Goal: Task Accomplishment & Management: Use online tool/utility

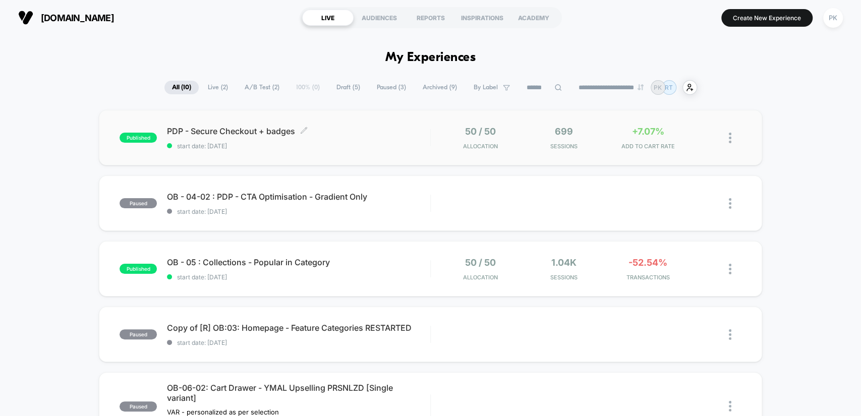
click at [359, 139] on div "PDP - Secure Checkout + badges Click to edit experience details Click to edit e…" at bounding box center [298, 138] width 263 height 24
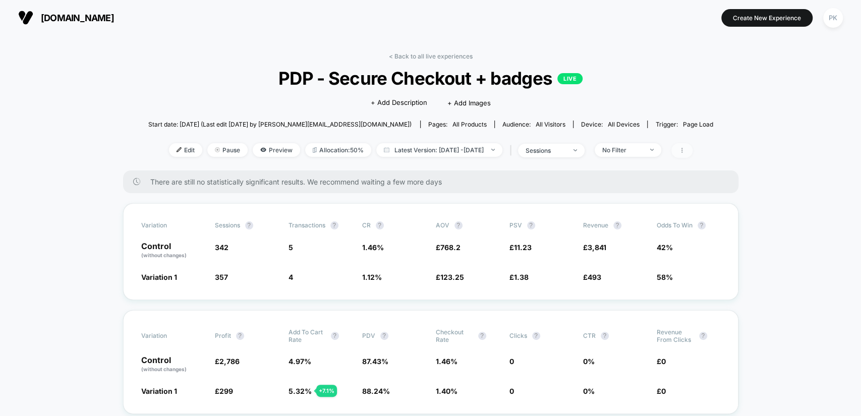
click at [685, 150] on icon at bounding box center [682, 150] width 6 height 6
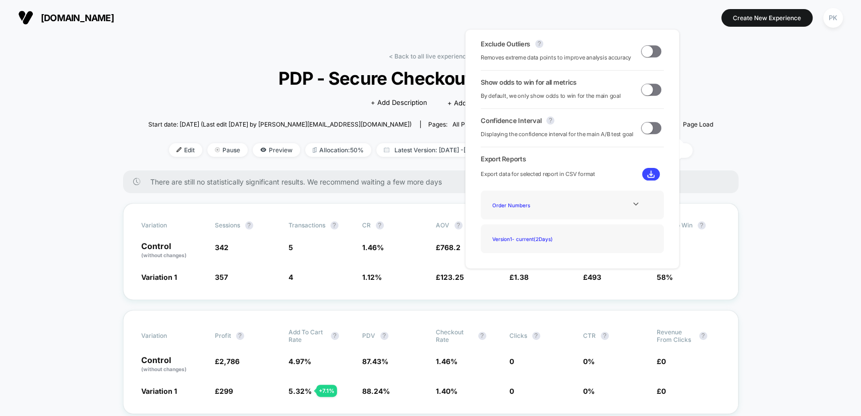
click at [649, 56] on span at bounding box center [651, 51] width 20 height 12
click at [650, 93] on span at bounding box center [651, 90] width 20 height 12
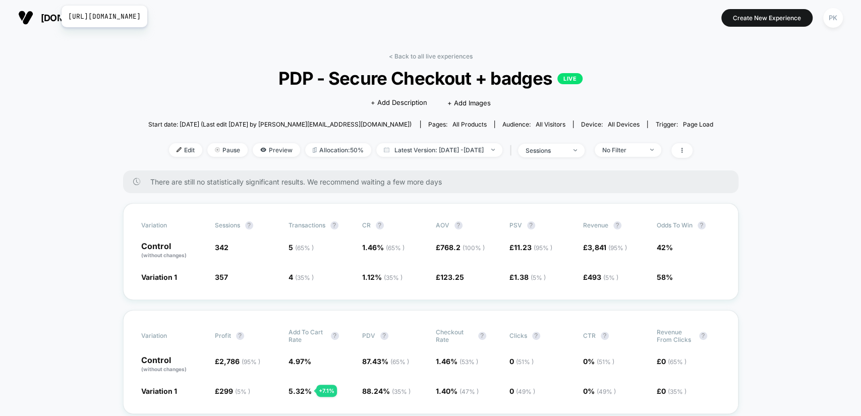
click at [55, 16] on span "[DOMAIN_NAME]" at bounding box center [77, 18] width 73 height 11
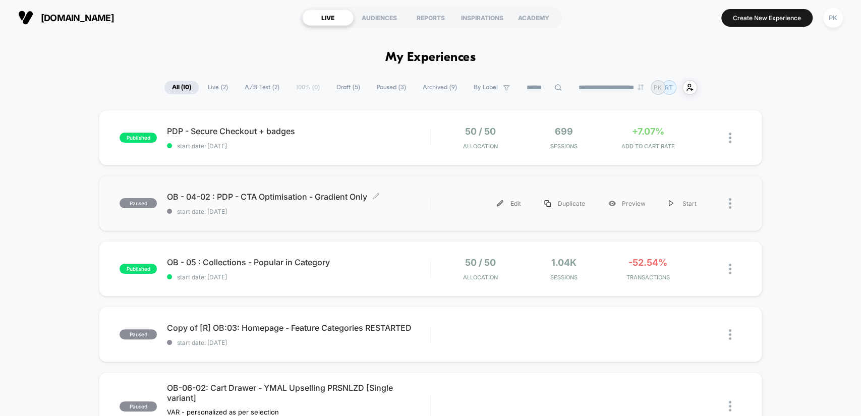
click at [266, 201] on div "OB - 04-02 : PDP - CTA Optimisation - Gradient Only Click to edit experience de…" at bounding box center [298, 204] width 263 height 24
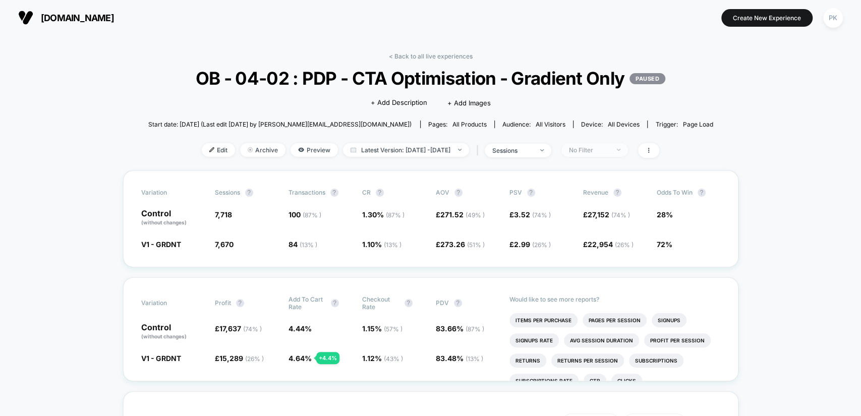
click at [601, 154] on div "No Filter" at bounding box center [589, 150] width 40 height 8
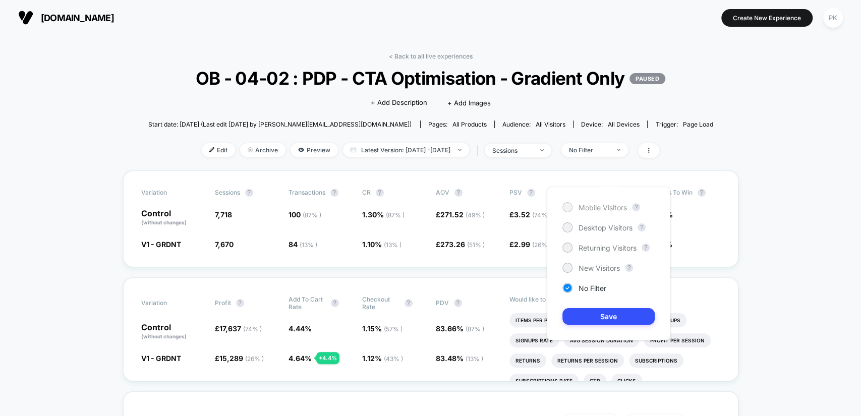
click at [602, 206] on span "Mobile Visitors" at bounding box center [603, 207] width 48 height 9
click at [618, 317] on button "Save" at bounding box center [609, 316] width 92 height 17
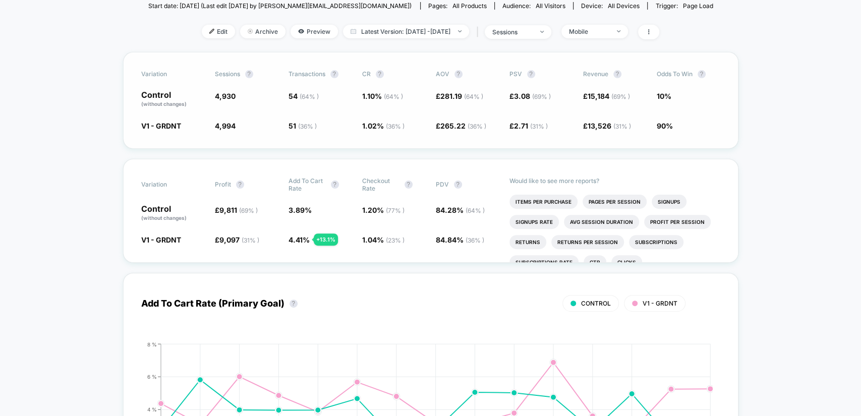
scroll to position [131, 0]
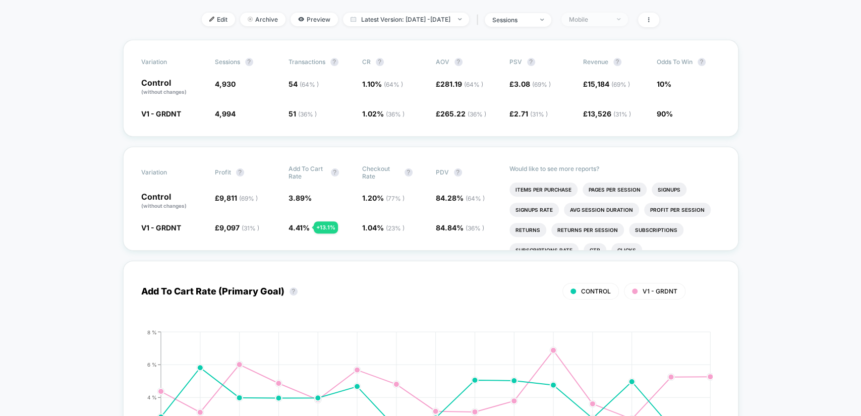
click at [608, 23] on div "Mobile" at bounding box center [589, 20] width 40 height 8
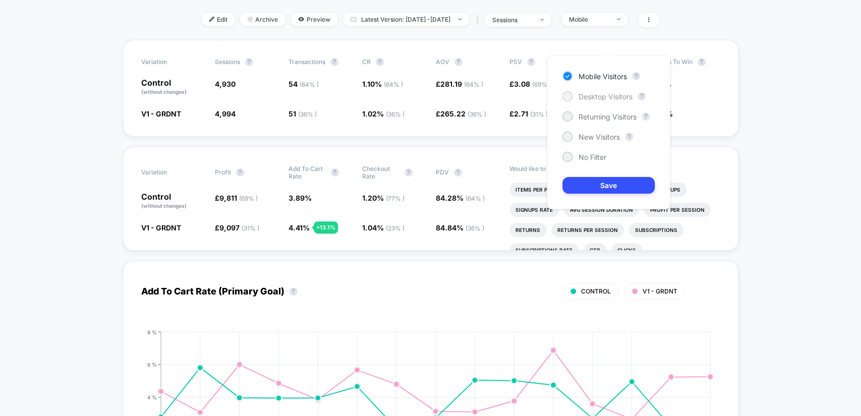
click at [602, 92] on span "Desktop Visitors" at bounding box center [606, 96] width 54 height 9
click at [611, 181] on button "Save" at bounding box center [609, 185] width 92 height 17
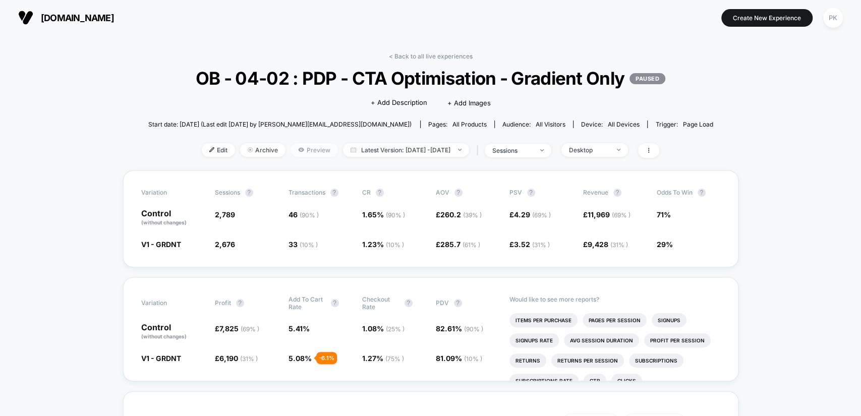
click at [291, 157] on span "Preview" at bounding box center [314, 150] width 47 height 14
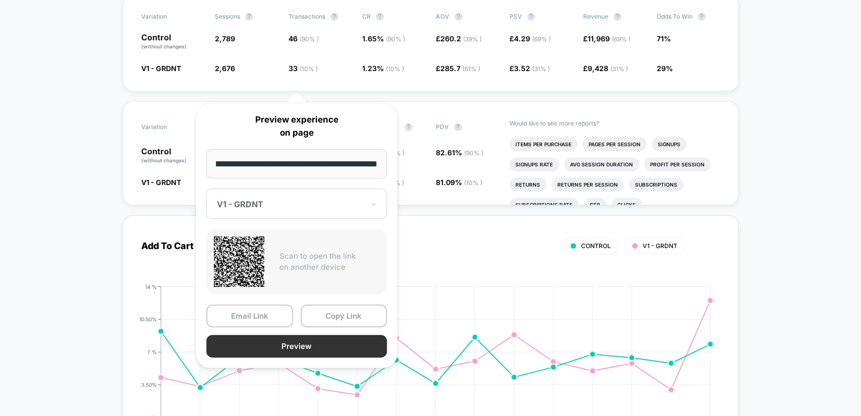
scroll to position [261, 0]
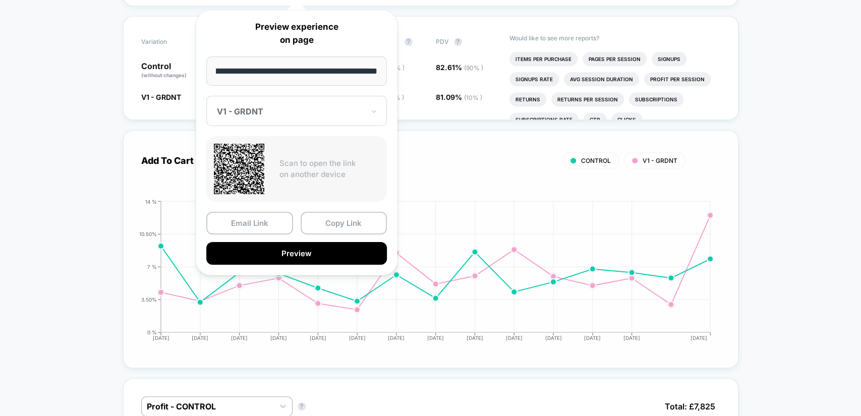
click at [322, 255] on button "Preview" at bounding box center [296, 253] width 181 height 23
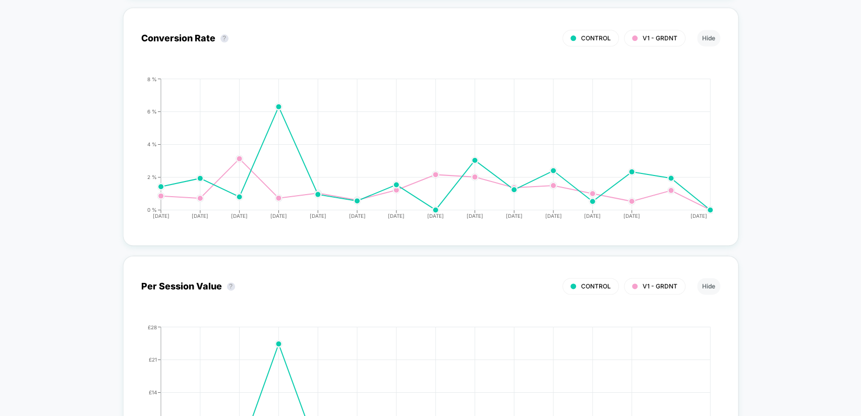
scroll to position [0, 0]
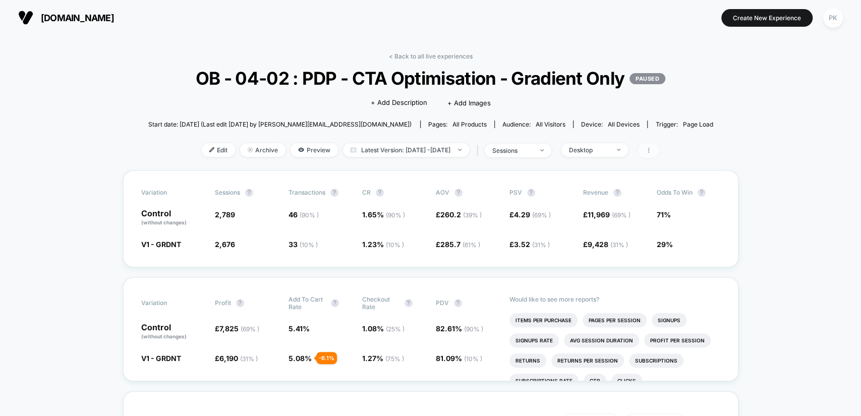
click at [660, 158] on span at bounding box center [648, 150] width 21 height 15
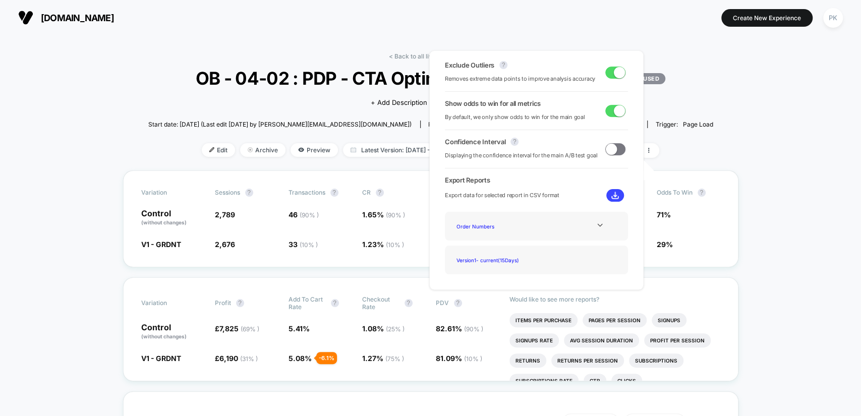
click at [614, 75] on span at bounding box center [619, 72] width 11 height 11
click at [615, 75] on span at bounding box center [616, 73] width 20 height 12
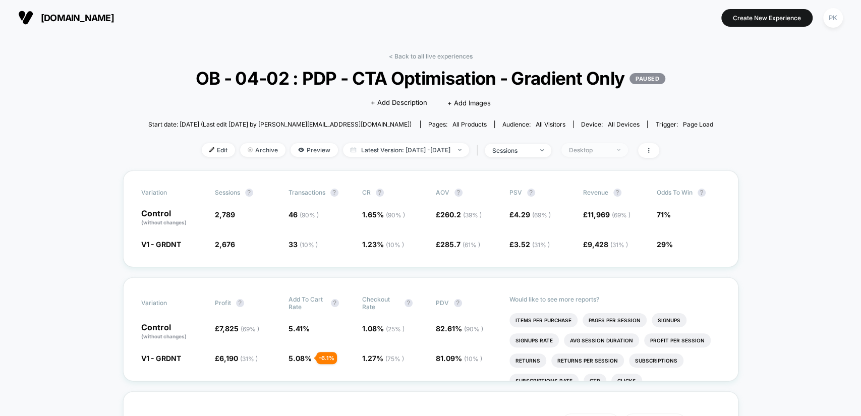
click at [621, 151] on img at bounding box center [619, 150] width 4 height 2
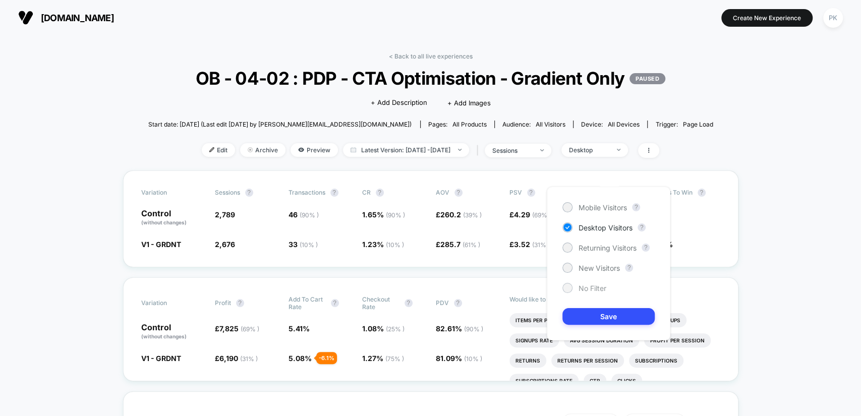
click at [596, 283] on div "No Filter" at bounding box center [585, 288] width 44 height 10
click at [619, 315] on button "Save" at bounding box center [609, 316] width 92 height 17
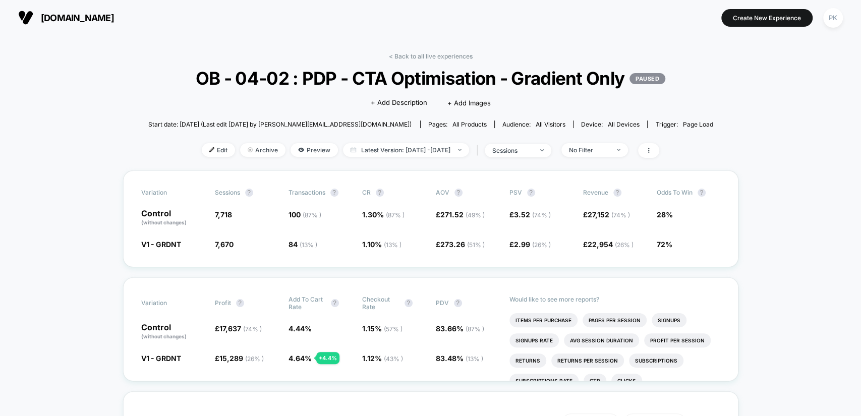
drag, startPoint x: 111, startPoint y: 19, endPoint x: 639, endPoint y: 10, distance: 528.9
click at [638, 17] on section "Create New Experience PK" at bounding box center [710, 17] width 272 height 25
click at [77, 23] on button "[DOMAIN_NAME] [URL][DOMAIN_NAME]" at bounding box center [66, 18] width 102 height 16
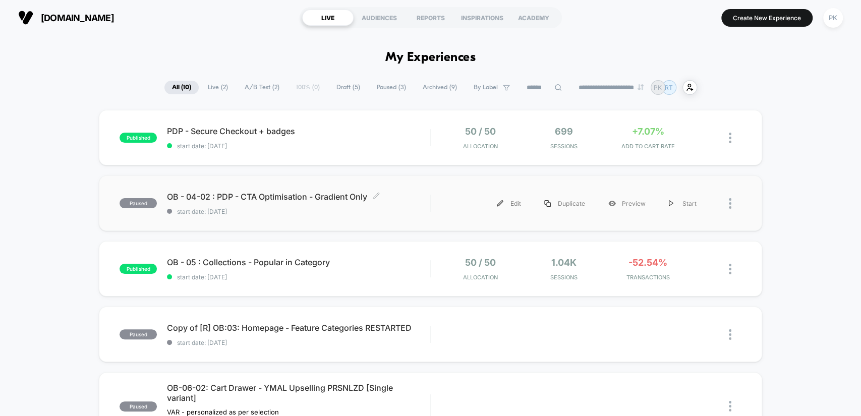
click at [347, 203] on div "OB - 04-02 : PDP - CTA Optimisation - Gradient Only Click to edit experience de…" at bounding box center [298, 204] width 263 height 24
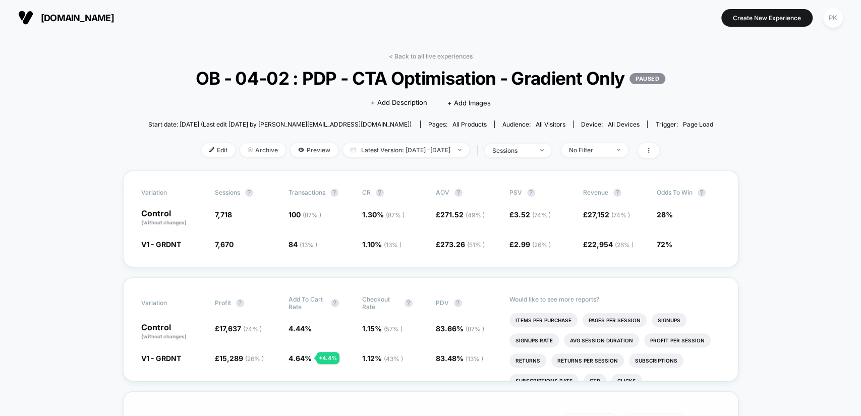
scroll to position [131, 0]
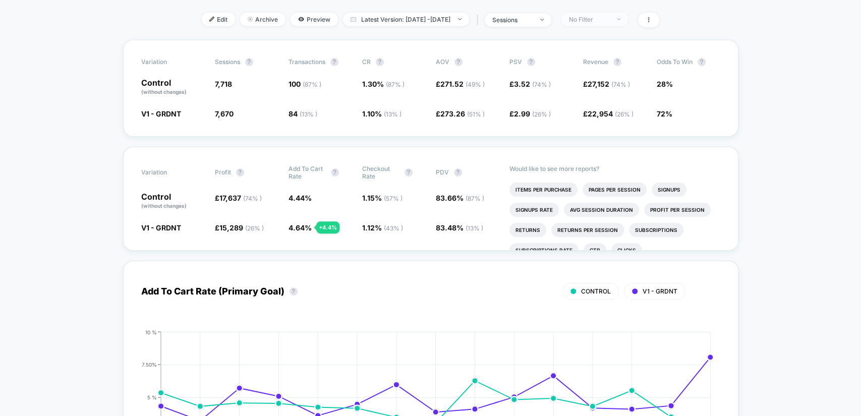
click at [610, 26] on span "No Filter" at bounding box center [595, 20] width 67 height 14
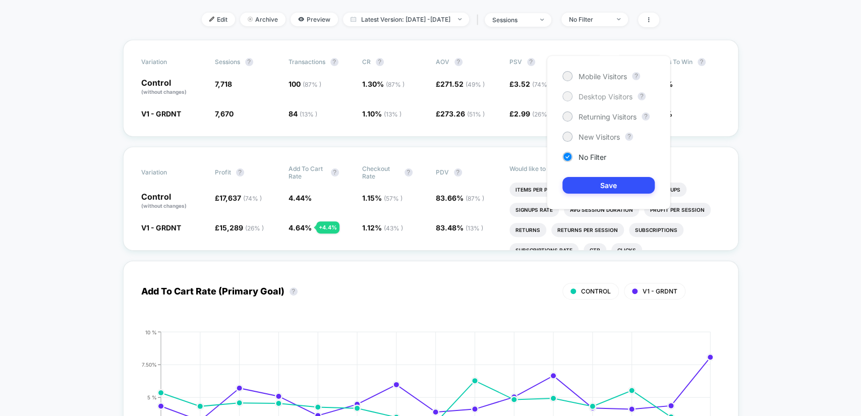
click at [599, 92] on span "Desktop Visitors" at bounding box center [606, 96] width 54 height 9
click at [604, 185] on button "Save" at bounding box center [609, 185] width 92 height 17
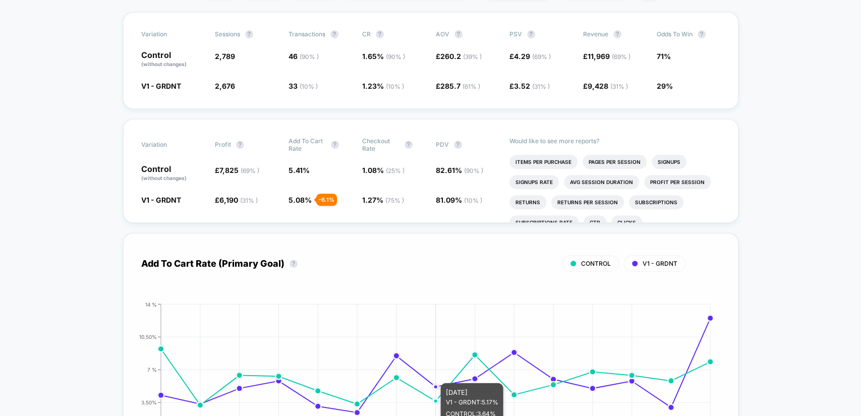
scroll to position [131, 0]
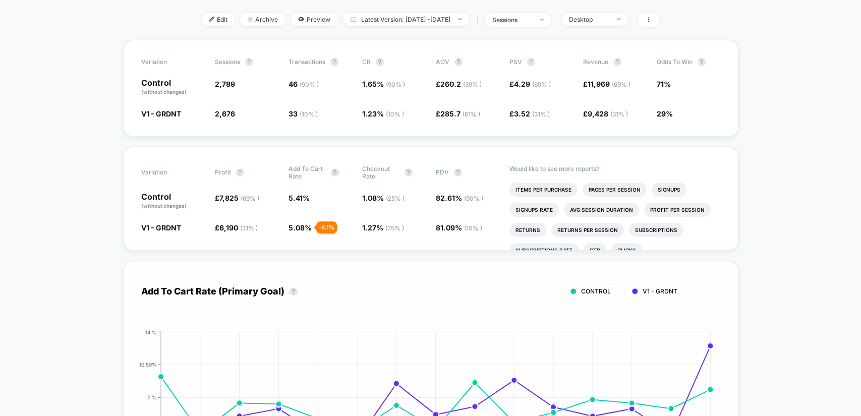
click at [417, 293] on div "Add To Cart Rate (Primary Goal) ? CONTROL V1 - GRDNT Hide 2025-08-07 2025-08-08…" at bounding box center [431, 380] width 616 height 238
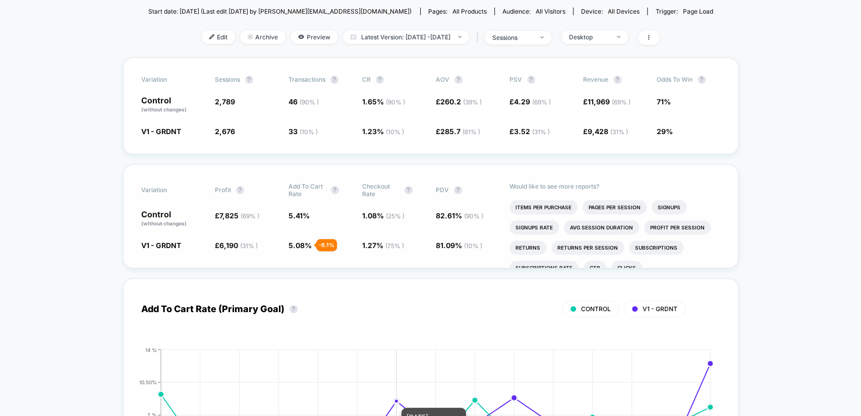
scroll to position [0, 0]
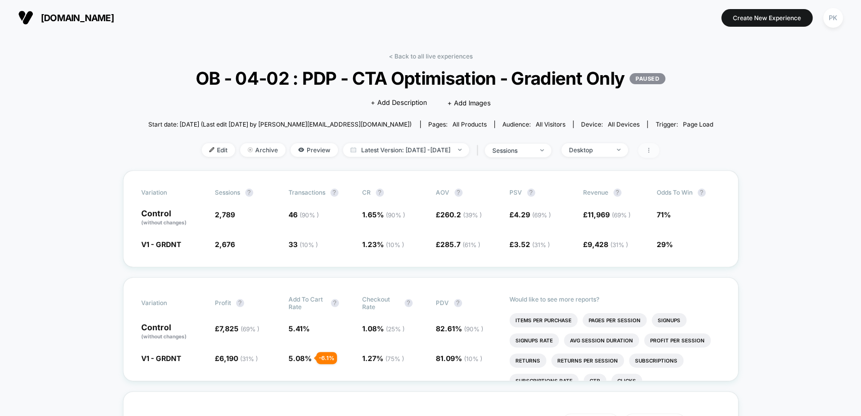
click at [660, 158] on span at bounding box center [648, 150] width 21 height 15
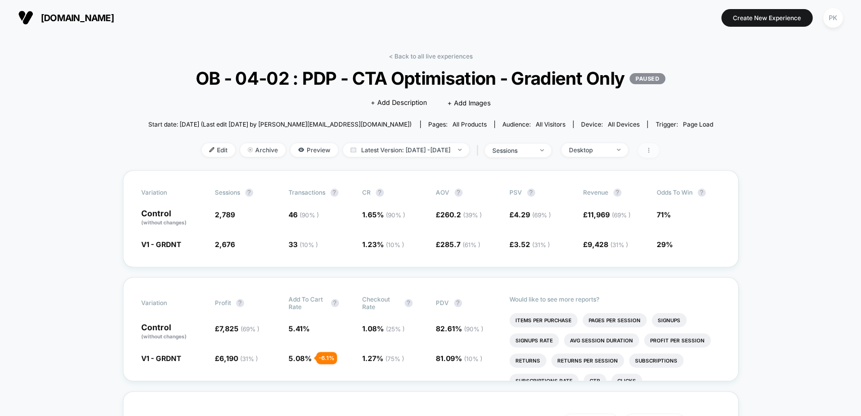
click at [652, 153] on icon at bounding box center [649, 150] width 6 height 6
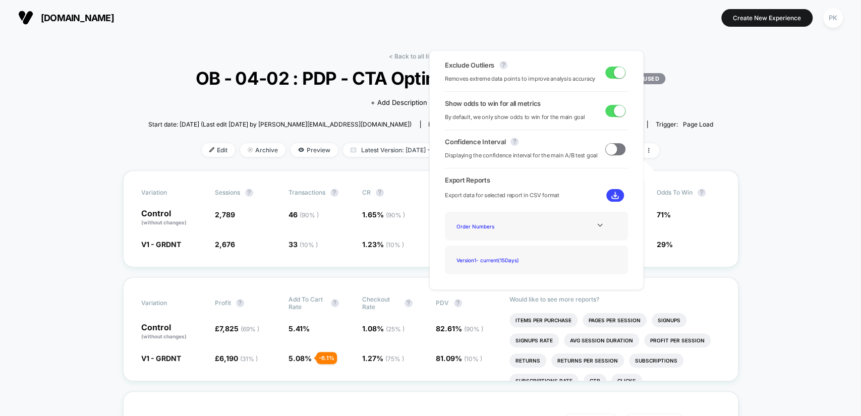
click at [615, 193] on img at bounding box center [616, 196] width 8 height 8
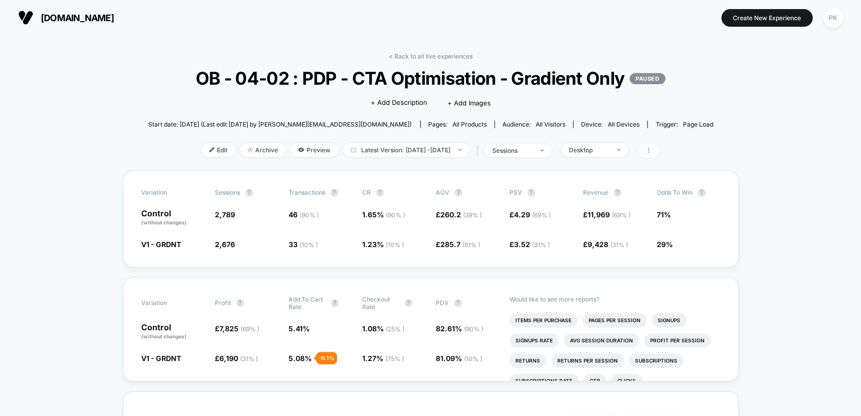
click at [652, 153] on icon at bounding box center [649, 150] width 6 height 6
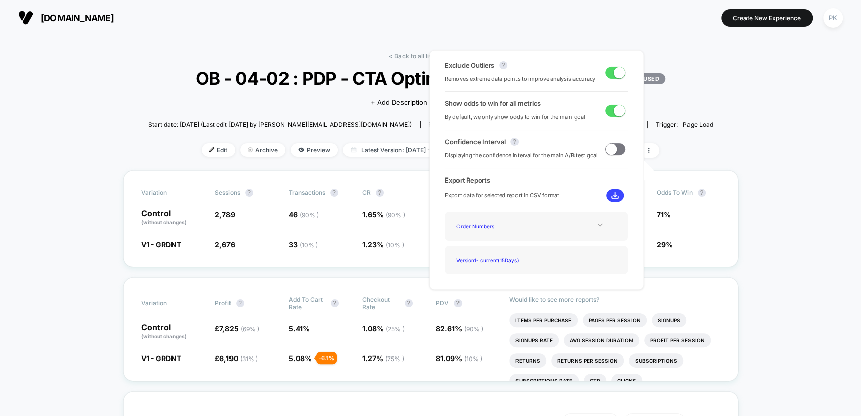
click at [607, 223] on div at bounding box center [600, 226] width 41 height 8
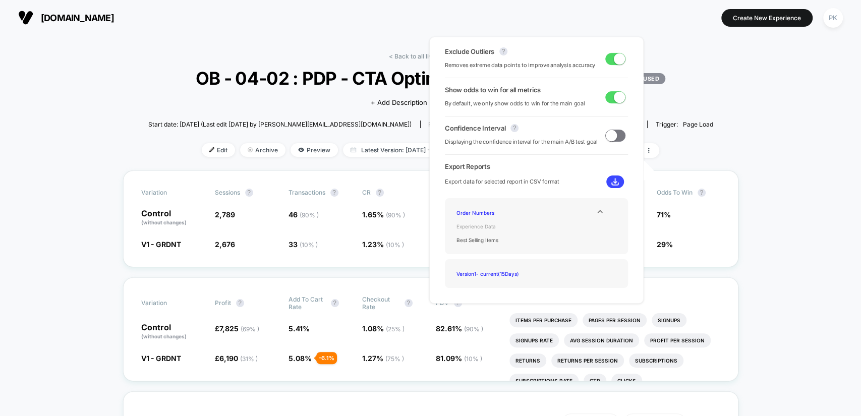
click at [474, 227] on div "Experience Data" at bounding box center [493, 227] width 81 height 14
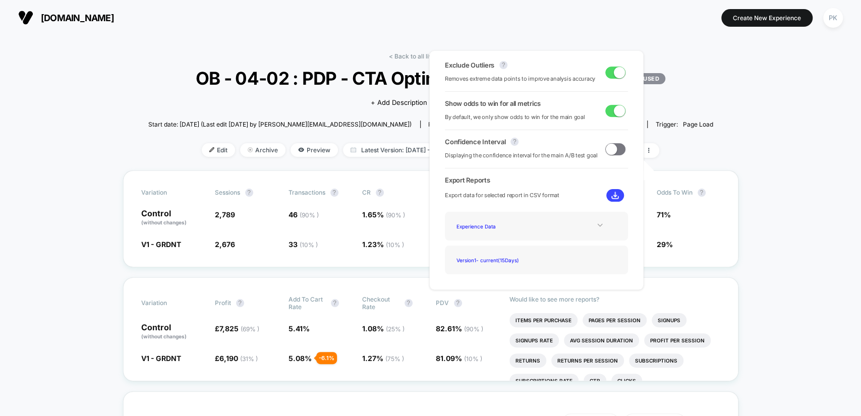
click at [597, 223] on icon at bounding box center [600, 226] width 8 height 8
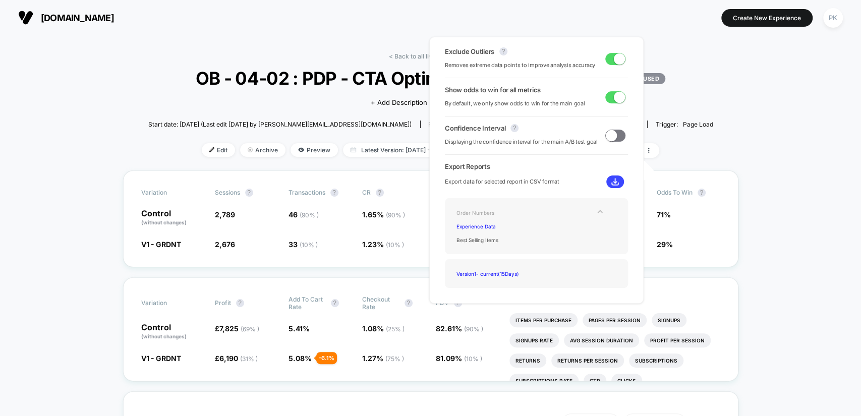
click at [472, 215] on div "Order Numbers" at bounding box center [493, 213] width 81 height 14
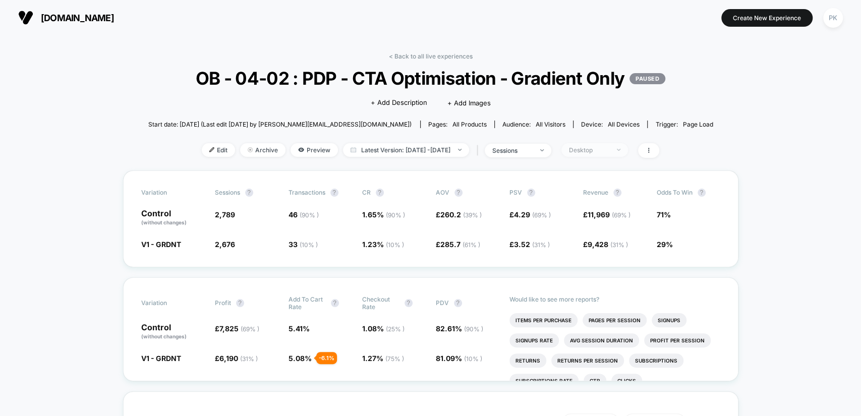
click at [602, 154] on div "Desktop" at bounding box center [589, 150] width 40 height 8
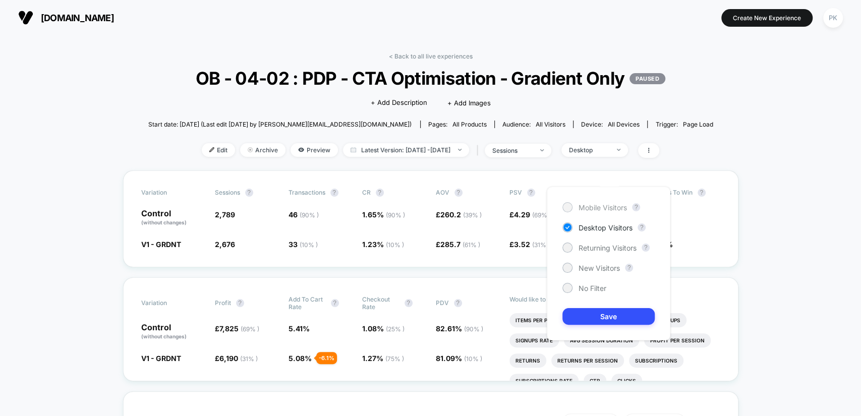
click at [597, 205] on span "Mobile Visitors" at bounding box center [603, 207] width 48 height 9
click at [596, 250] on span "Returning Visitors" at bounding box center [608, 248] width 58 height 9
click at [600, 313] on button "Save" at bounding box center [609, 316] width 92 height 17
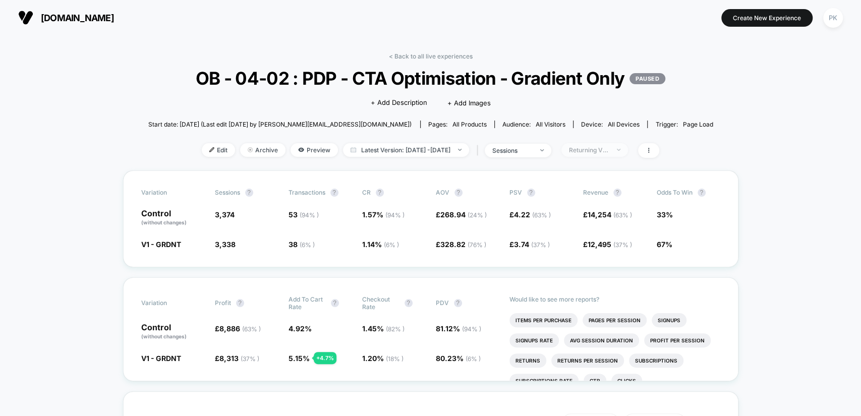
click at [599, 154] on div "Returning Visitors" at bounding box center [589, 150] width 40 height 8
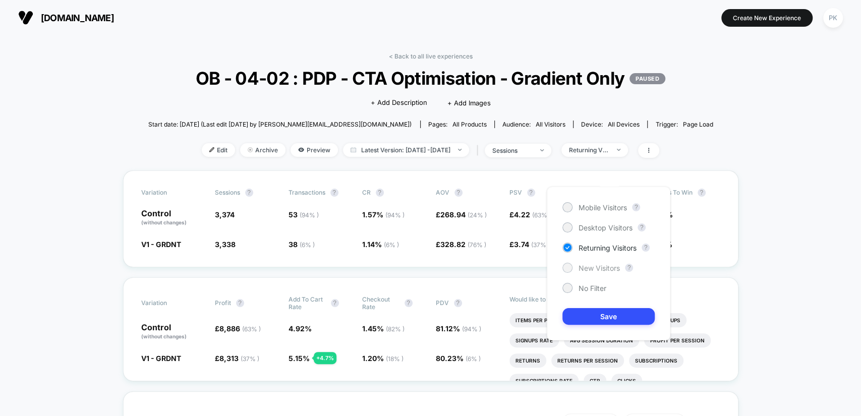
click at [601, 267] on span "New Visitors" at bounding box center [599, 268] width 41 height 9
click at [613, 313] on button "Save" at bounding box center [609, 316] width 92 height 17
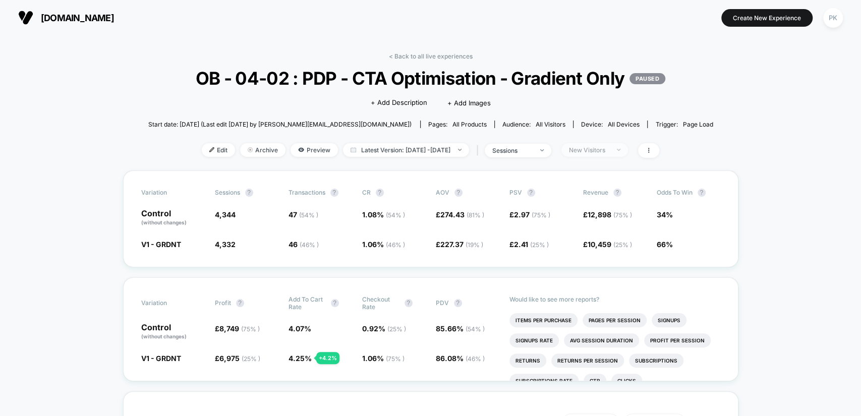
click at [610, 154] on div "New Visitors" at bounding box center [589, 150] width 40 height 8
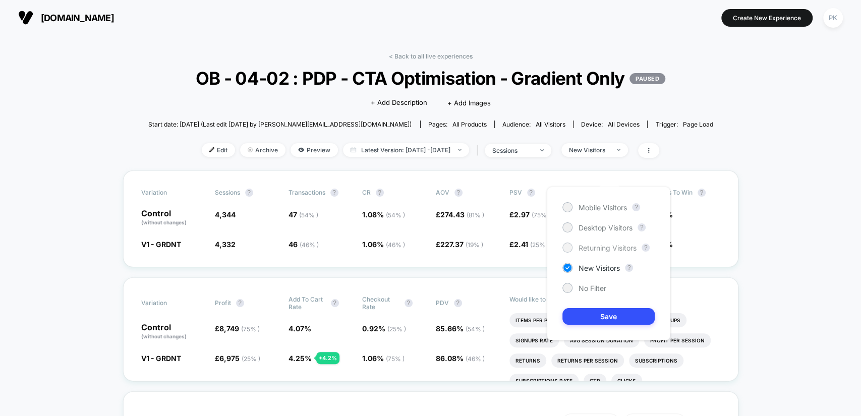
click at [595, 248] on span "Returning Visitors" at bounding box center [608, 248] width 58 height 9
click at [593, 316] on button "Save" at bounding box center [609, 316] width 92 height 17
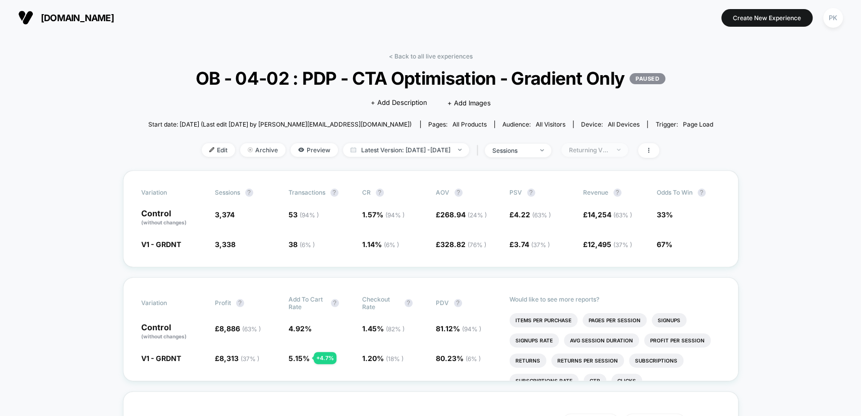
click at [594, 154] on div "Returning Visitors" at bounding box center [589, 150] width 40 height 8
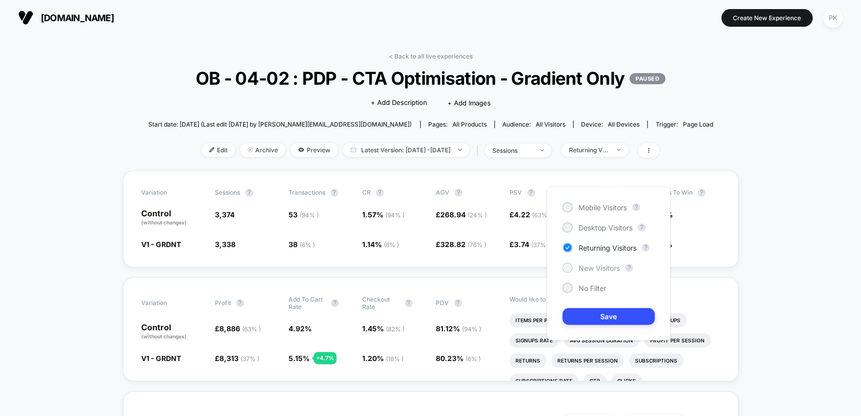
click at [594, 270] on span "New Visitors" at bounding box center [599, 268] width 41 height 9
click at [610, 316] on button "Save" at bounding box center [609, 316] width 92 height 17
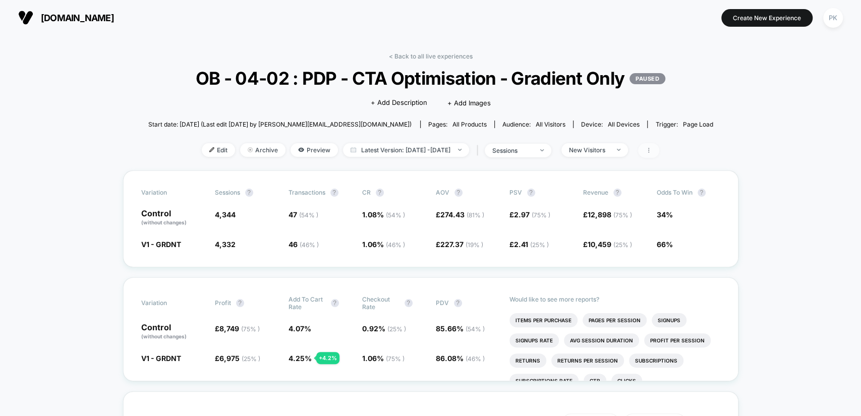
click at [660, 158] on span at bounding box center [648, 150] width 21 height 15
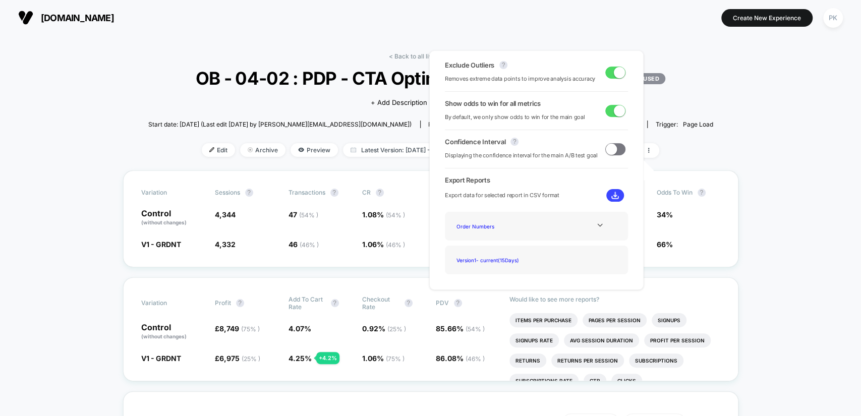
click at [614, 73] on span at bounding box center [619, 72] width 11 height 11
click at [614, 73] on span at bounding box center [616, 73] width 20 height 12
click at [735, 194] on div "Variation Sessions ? Transactions ? CR ? AOV ? PSV ? Revenue ? Odds to Win ? Co…" at bounding box center [431, 219] width 616 height 97
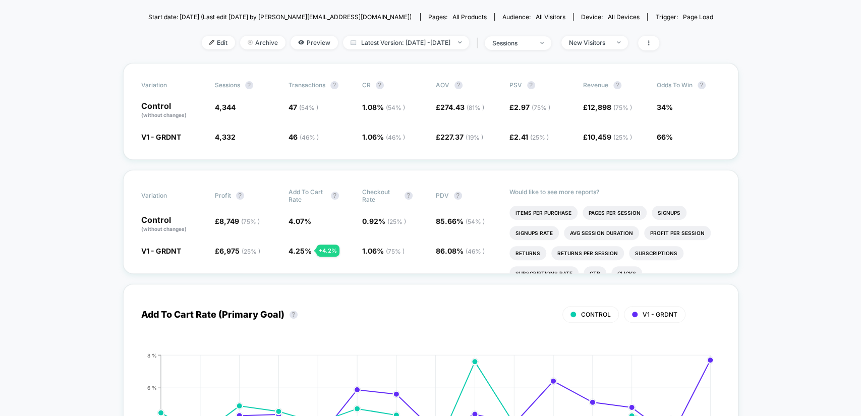
scroll to position [131, 0]
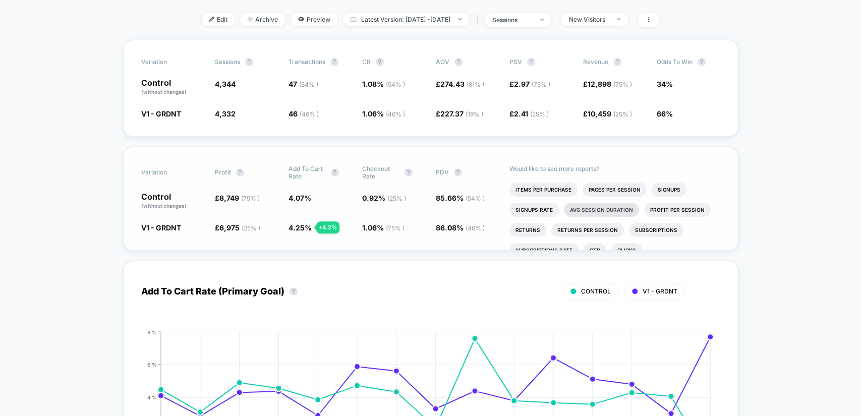
click at [627, 217] on li "Avg Session Duration" at bounding box center [601, 210] width 75 height 14
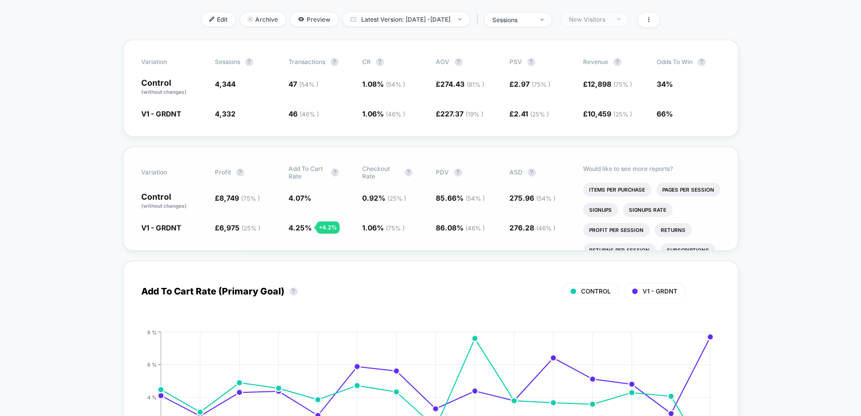
click at [610, 23] on div "New Visitors" at bounding box center [589, 20] width 40 height 8
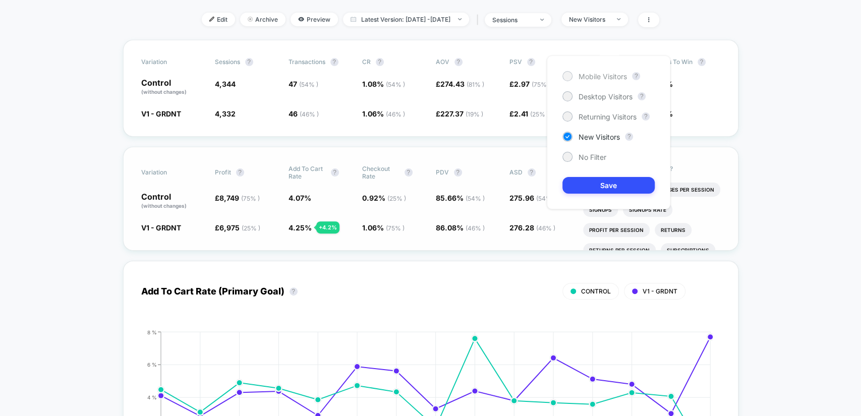
click at [613, 73] on span "Mobile Visitors" at bounding box center [603, 76] width 48 height 9
click at [602, 184] on button "Save" at bounding box center [609, 185] width 92 height 17
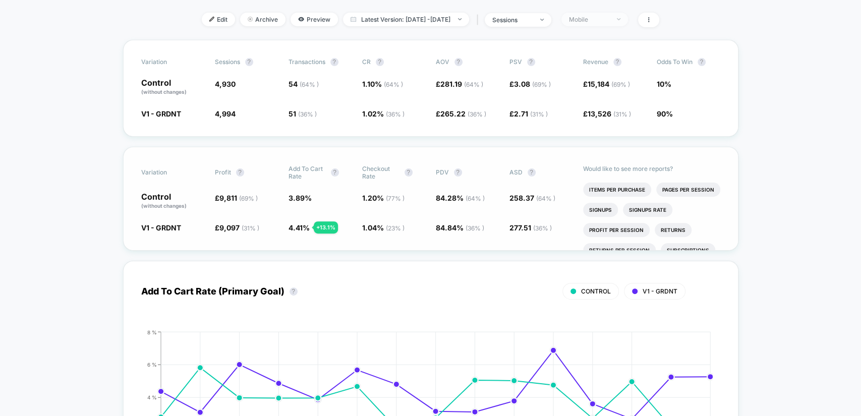
click at [628, 26] on span "Mobile" at bounding box center [595, 20] width 67 height 14
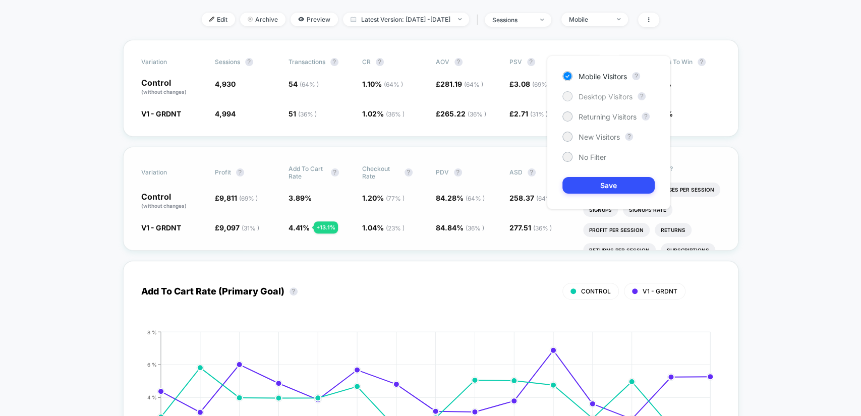
click at [596, 97] on span "Desktop Visitors" at bounding box center [606, 96] width 54 height 9
click at [597, 181] on button "Save" at bounding box center [609, 185] width 92 height 17
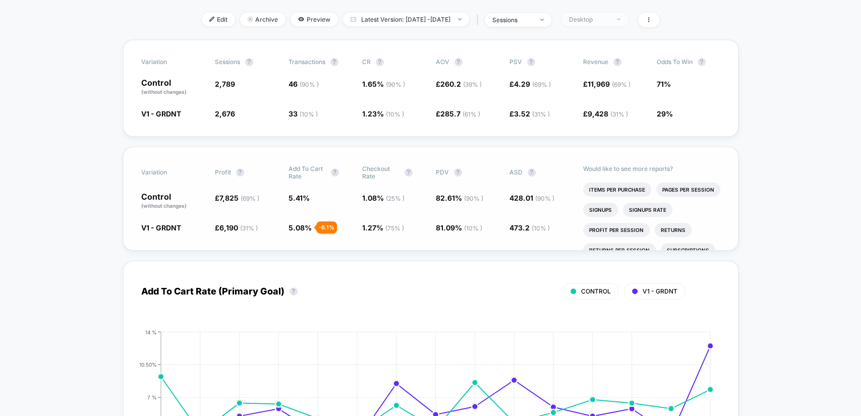
click at [612, 26] on span "Desktop" at bounding box center [595, 20] width 67 height 14
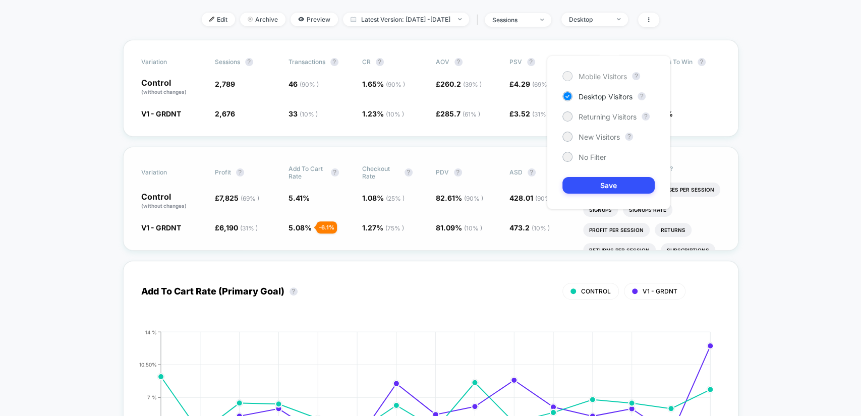
click at [608, 74] on span "Mobile Visitors" at bounding box center [603, 76] width 48 height 9
click at [601, 179] on button "Save" at bounding box center [609, 185] width 92 height 17
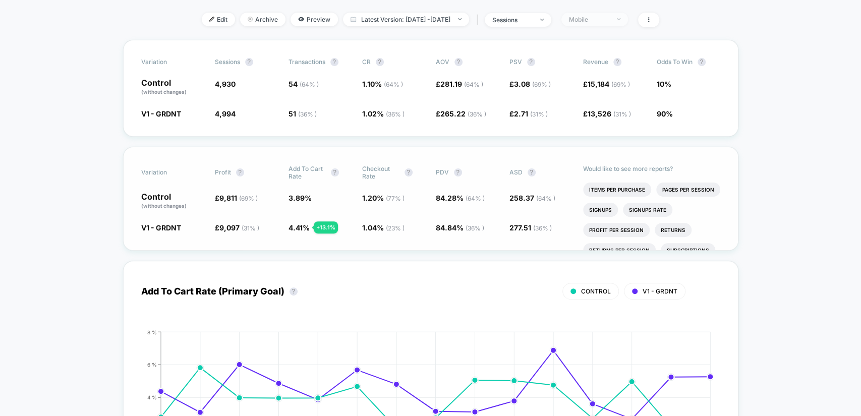
click at [610, 23] on div "Mobile" at bounding box center [589, 20] width 40 height 8
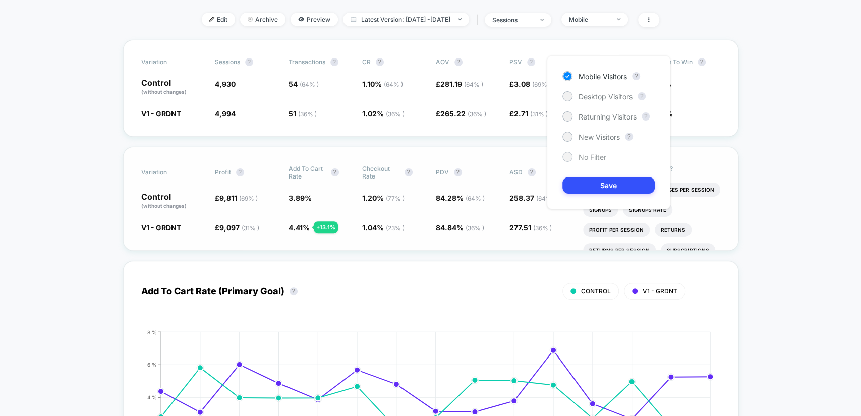
click at [587, 159] on span "No Filter" at bounding box center [593, 157] width 28 height 9
click at [606, 184] on button "Save" at bounding box center [609, 185] width 92 height 17
